Goal: Task Accomplishment & Management: Complete application form

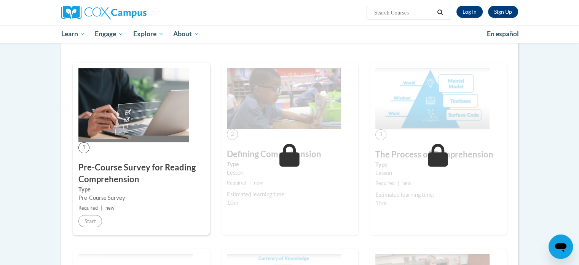
scroll to position [114, 0]
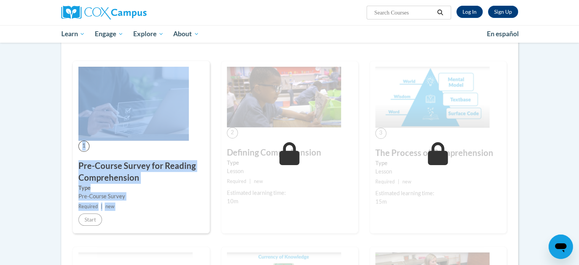
drag, startPoint x: 171, startPoint y: 227, endPoint x: 219, endPoint y: 106, distance: 129.7
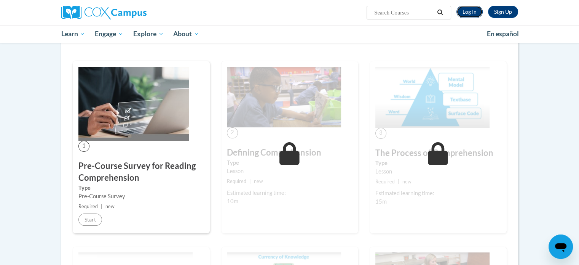
click at [468, 15] on link "Log In" at bounding box center [469, 12] width 26 height 12
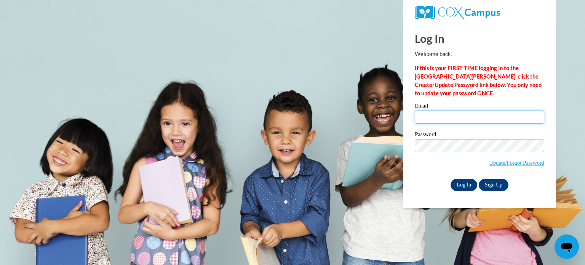
type input "mccallbr@wauwatosa.k12.wi.us"
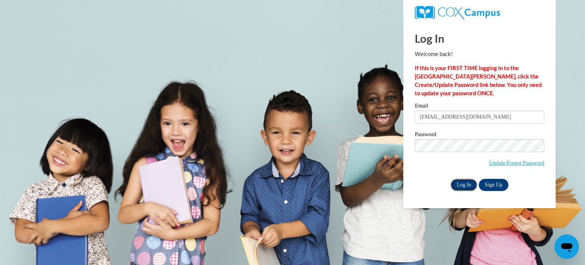
click at [460, 181] on input "Log In" at bounding box center [463, 185] width 27 height 12
click at [465, 185] on input "Log In" at bounding box center [463, 185] width 27 height 12
click at [463, 183] on input "Log In" at bounding box center [463, 185] width 27 height 12
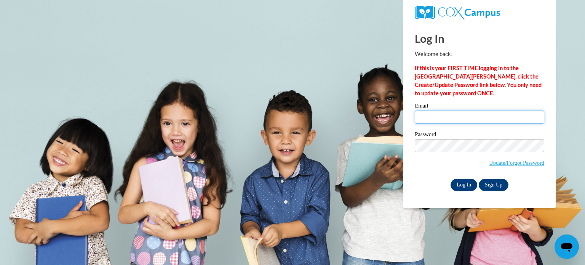
type input "mccallbr@wauwatosa.k12.wi.us"
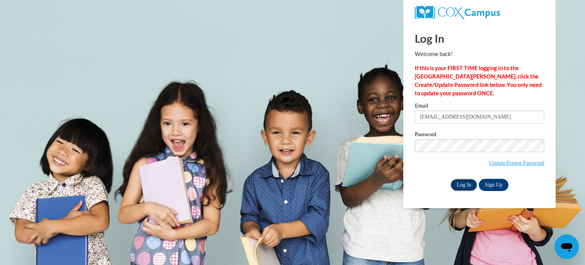
click at [463, 187] on input "Log In" at bounding box center [463, 185] width 27 height 12
click at [464, 183] on input "Log In" at bounding box center [463, 185] width 27 height 12
click at [464, 187] on input "Log In" at bounding box center [463, 185] width 27 height 12
click at [467, 183] on input "Log In" at bounding box center [463, 185] width 27 height 12
type input "mccallbr@wauwatosa.k12.wi.us"
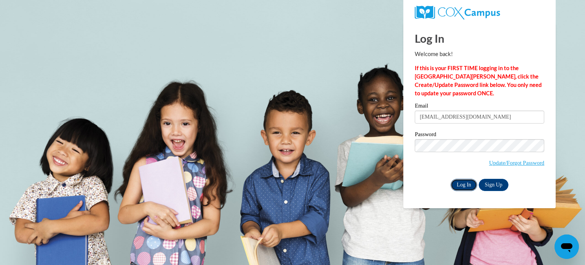
click at [467, 184] on input "Log In" at bounding box center [463, 185] width 27 height 12
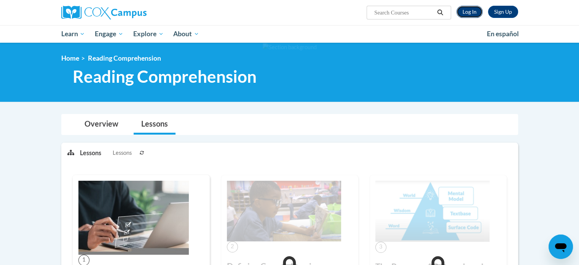
click at [458, 13] on link "Log In" at bounding box center [469, 12] width 26 height 12
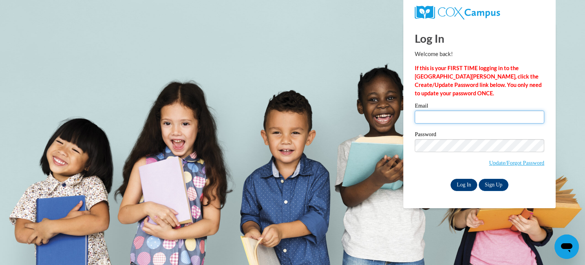
type input "mccallbr@wauwatosa.k12.wi.us"
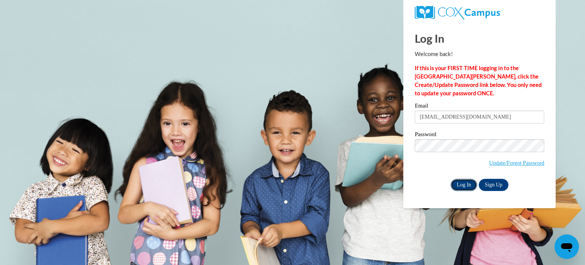
click at [466, 187] on input "Log In" at bounding box center [463, 185] width 27 height 12
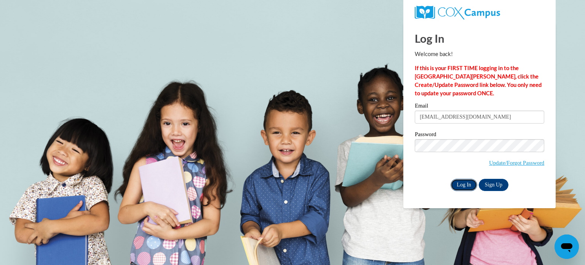
click at [469, 184] on input "Log In" at bounding box center [463, 185] width 27 height 12
click at [458, 172] on div "Password Update/Forgot Password" at bounding box center [479, 153] width 129 height 45
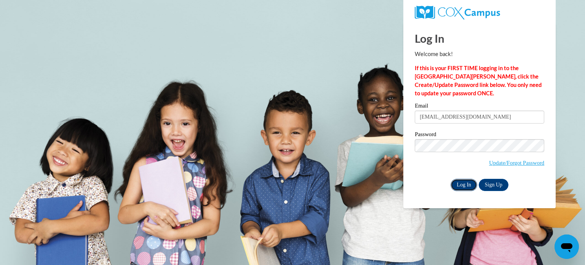
click at [459, 184] on input "Log In" at bounding box center [463, 185] width 27 height 12
